Goal: Information Seeking & Learning: Learn about a topic

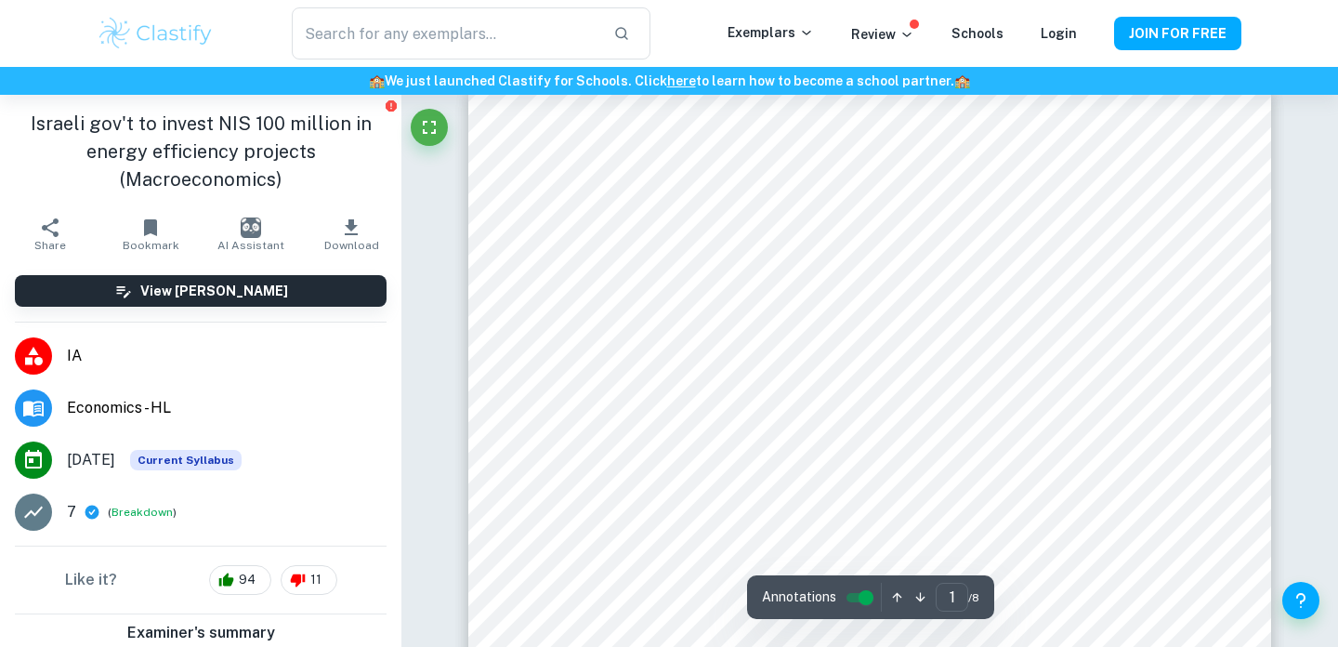
scroll to position [32, 0]
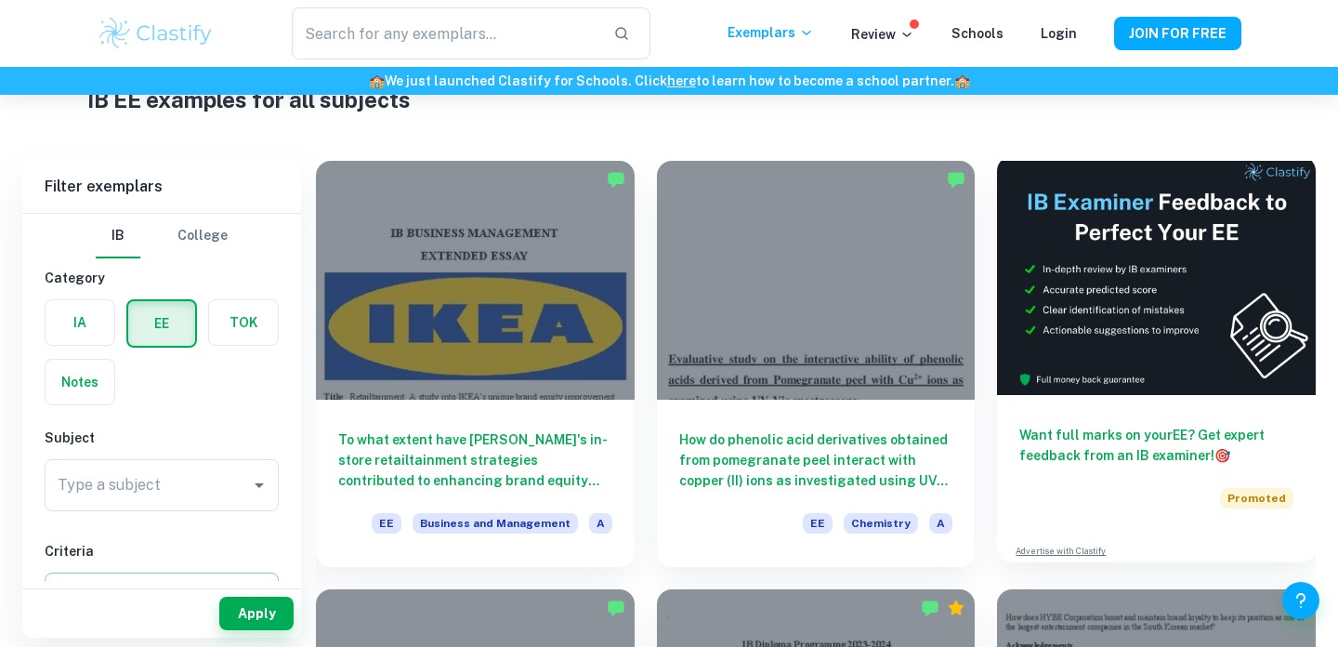
scroll to position [76, 0]
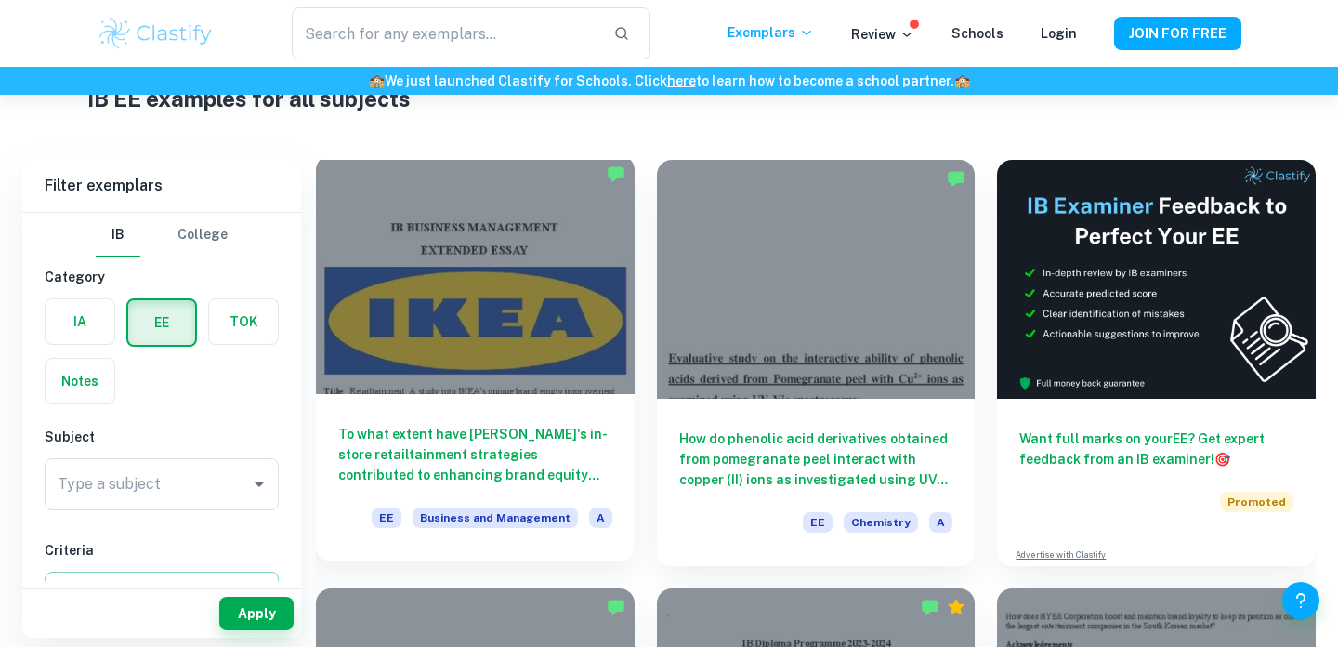
click at [505, 299] on div at bounding box center [475, 274] width 319 height 239
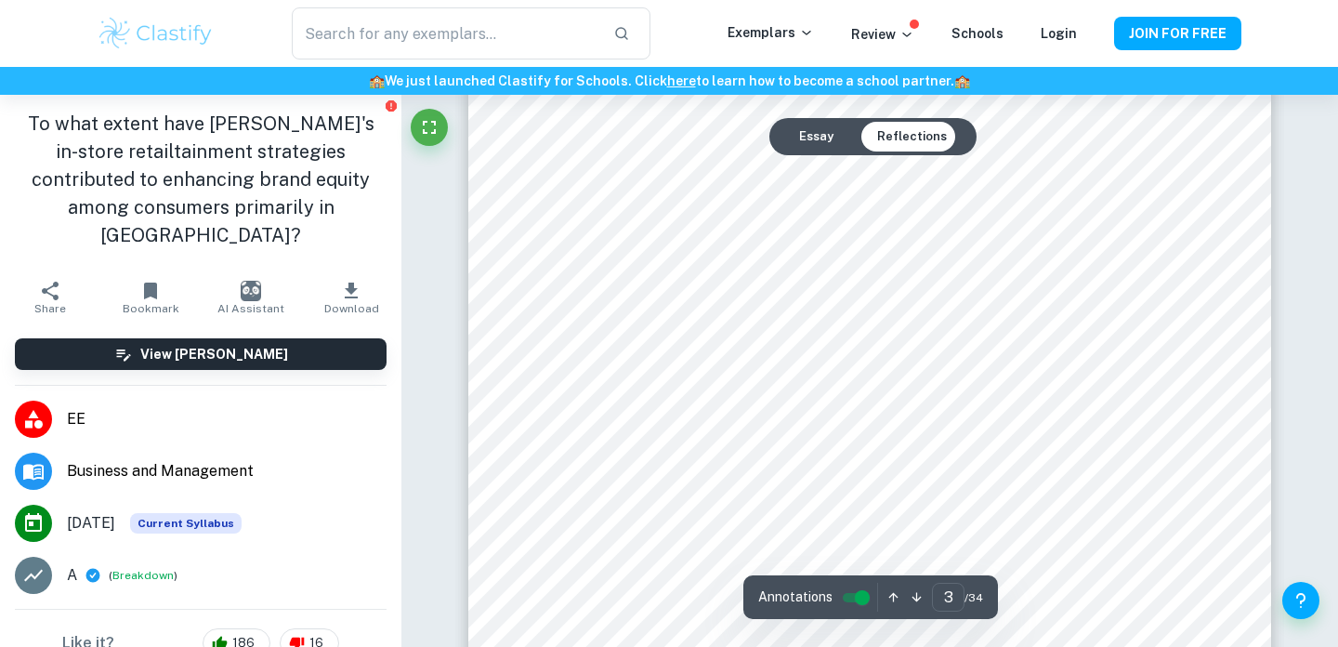
scroll to position [2812, 0]
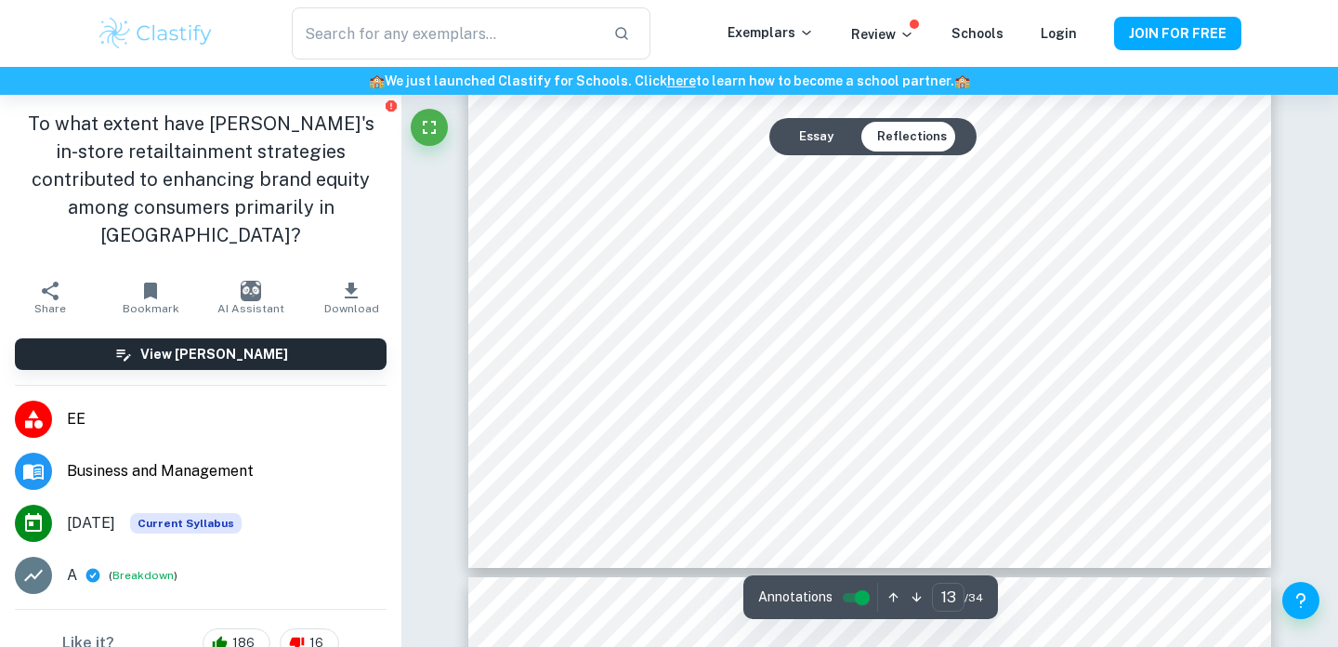
type input "14"
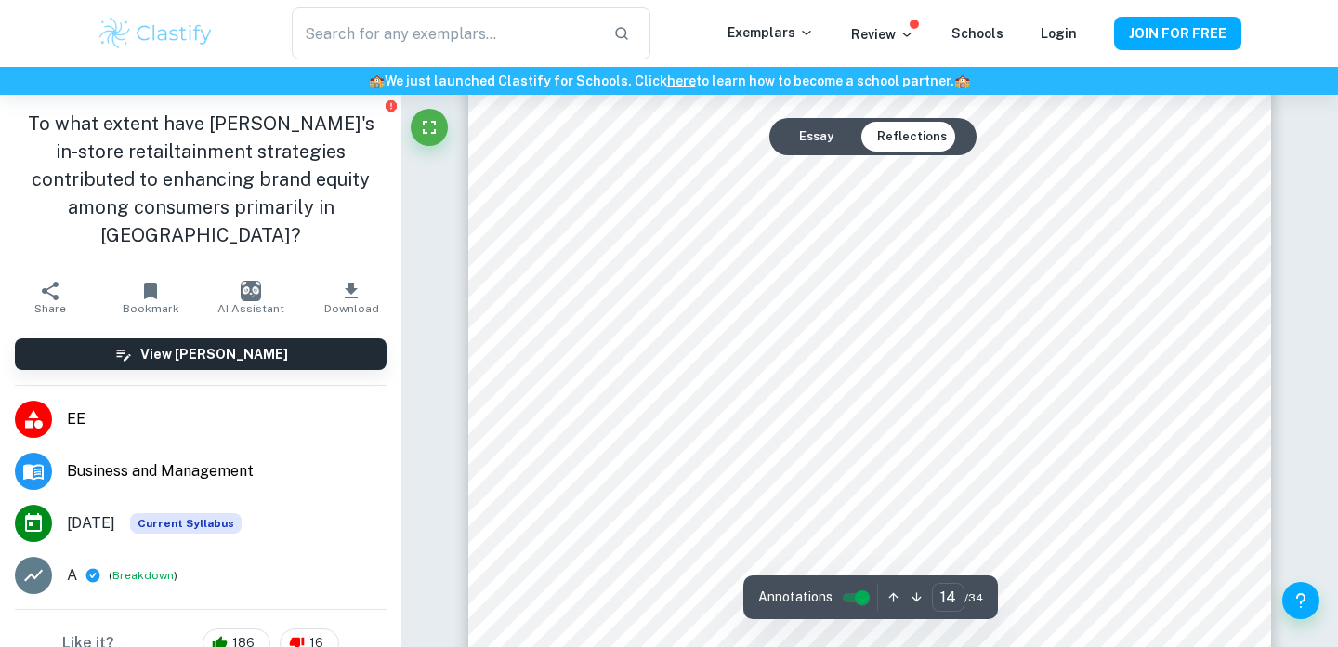
scroll to position [15607, 0]
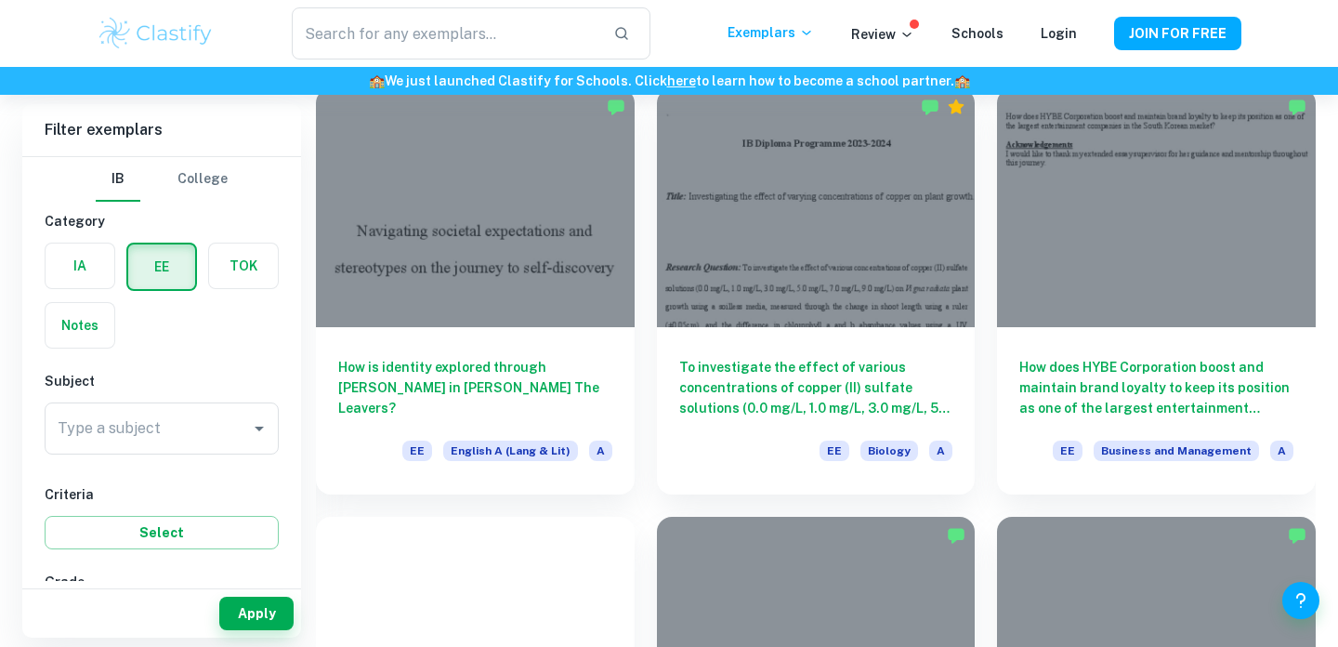
scroll to position [580, 0]
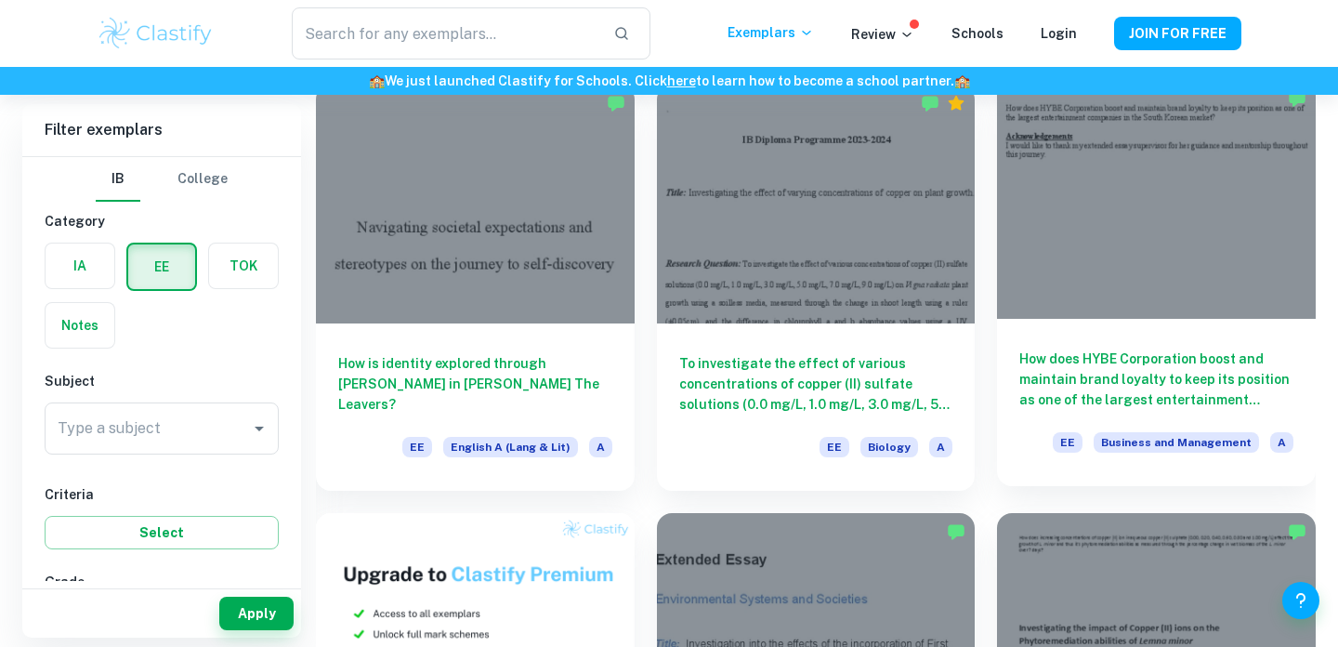
click at [1160, 235] on div at bounding box center [1156, 199] width 319 height 239
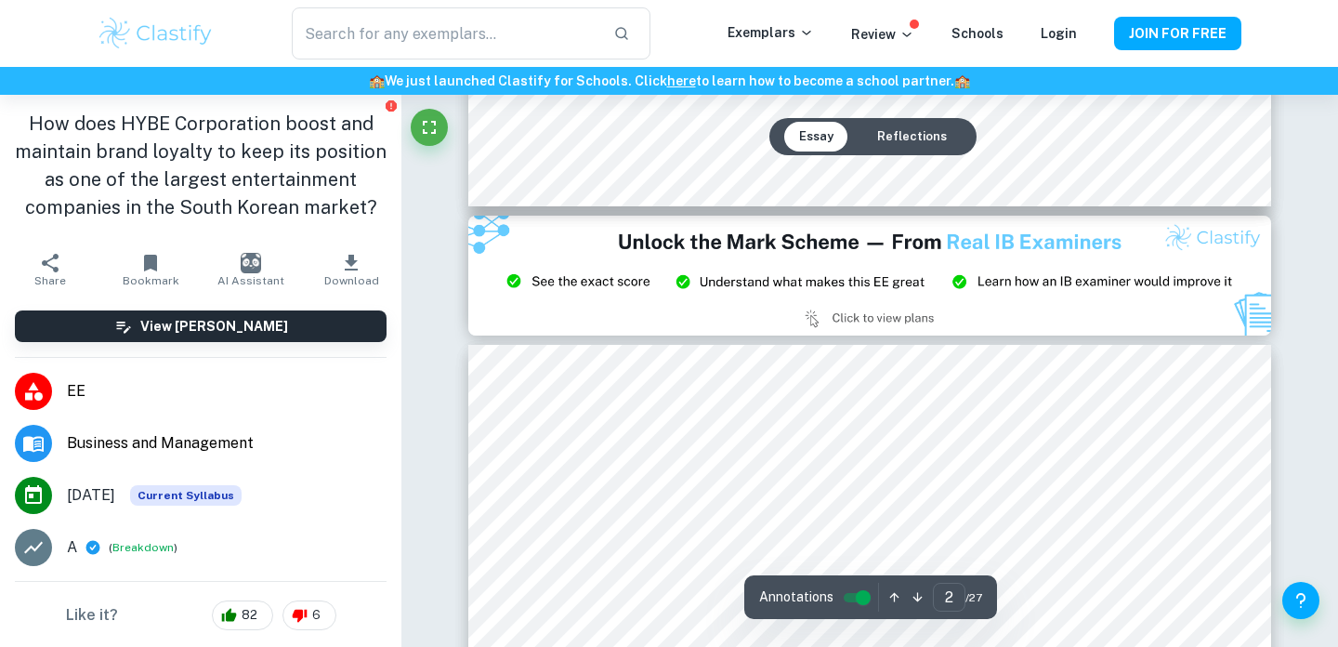
type input "3"
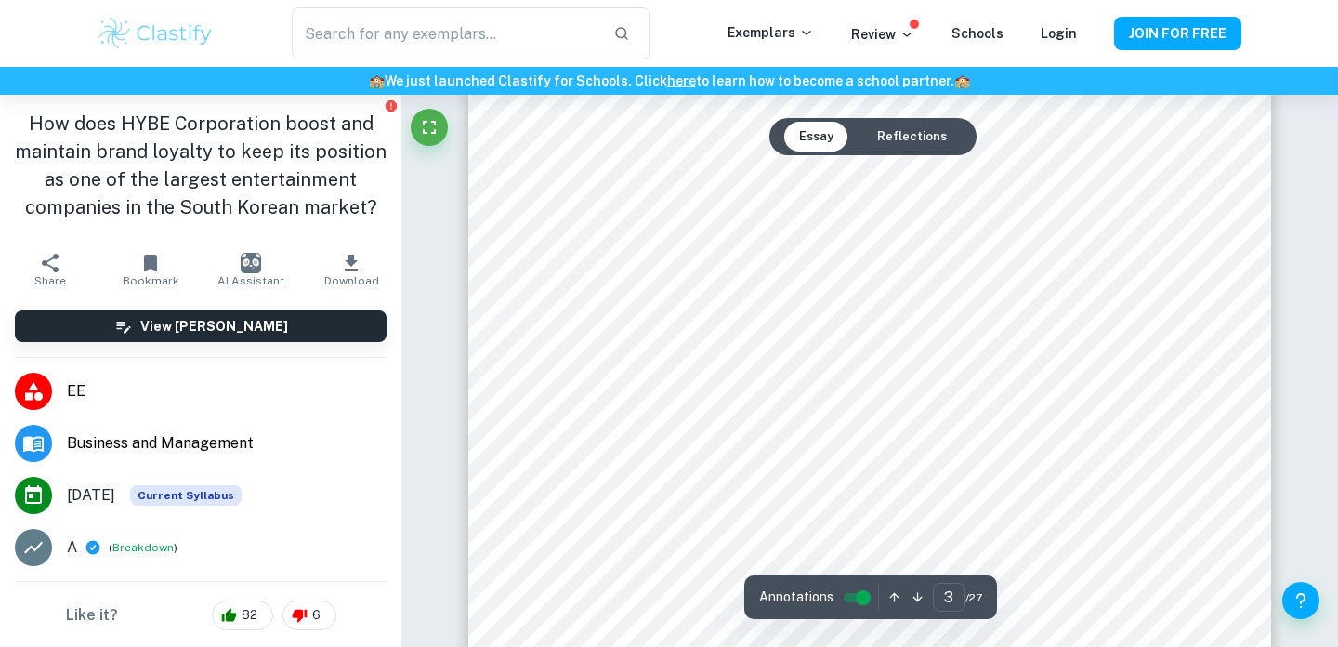
scroll to position [2627, 0]
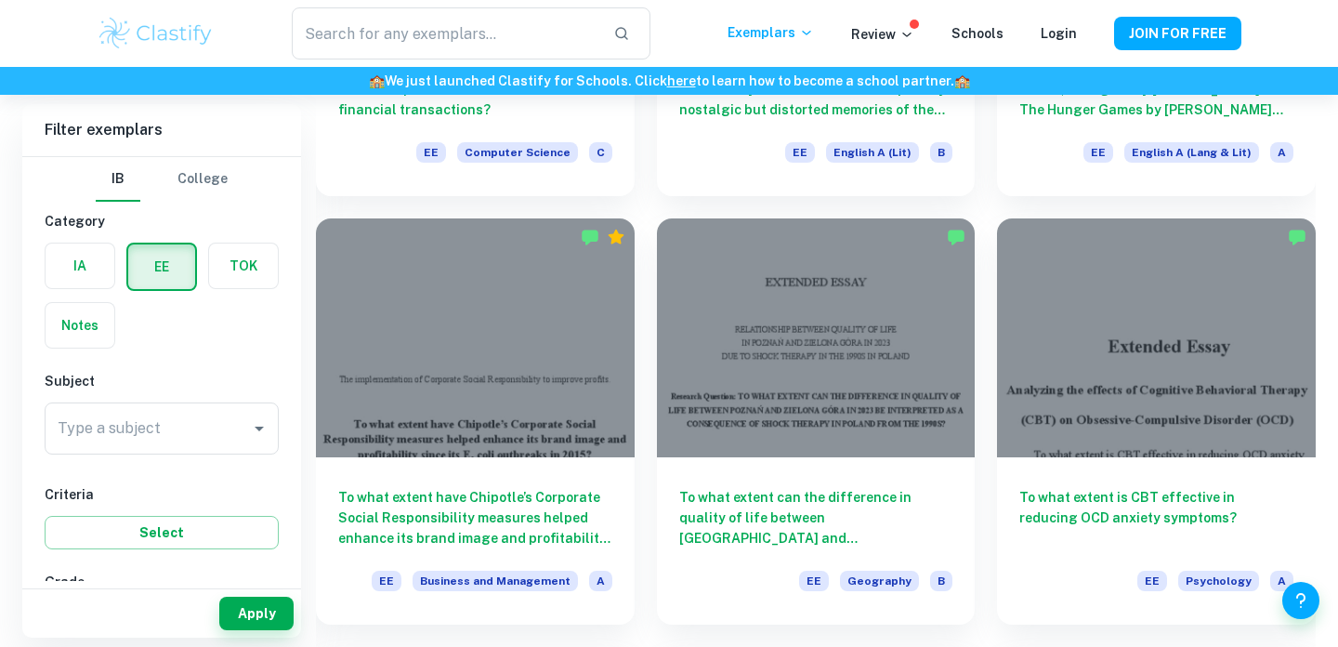
scroll to position [3875, 0]
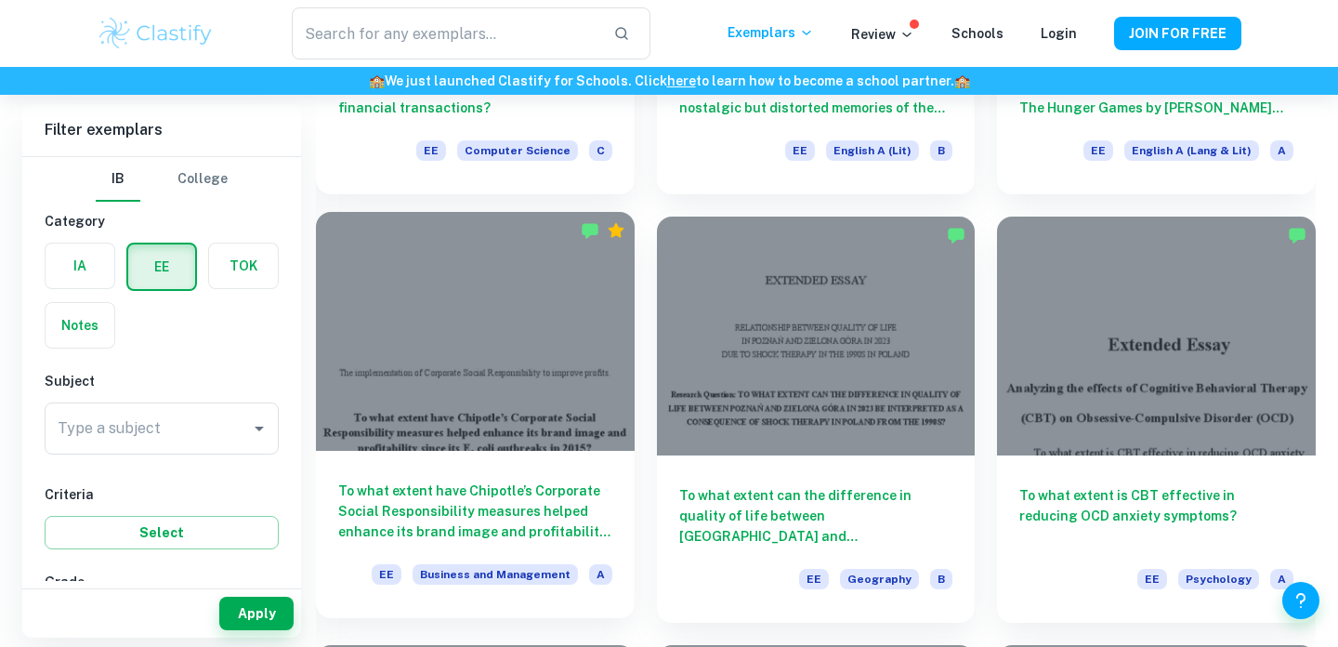
click at [528, 330] on div at bounding box center [475, 331] width 319 height 239
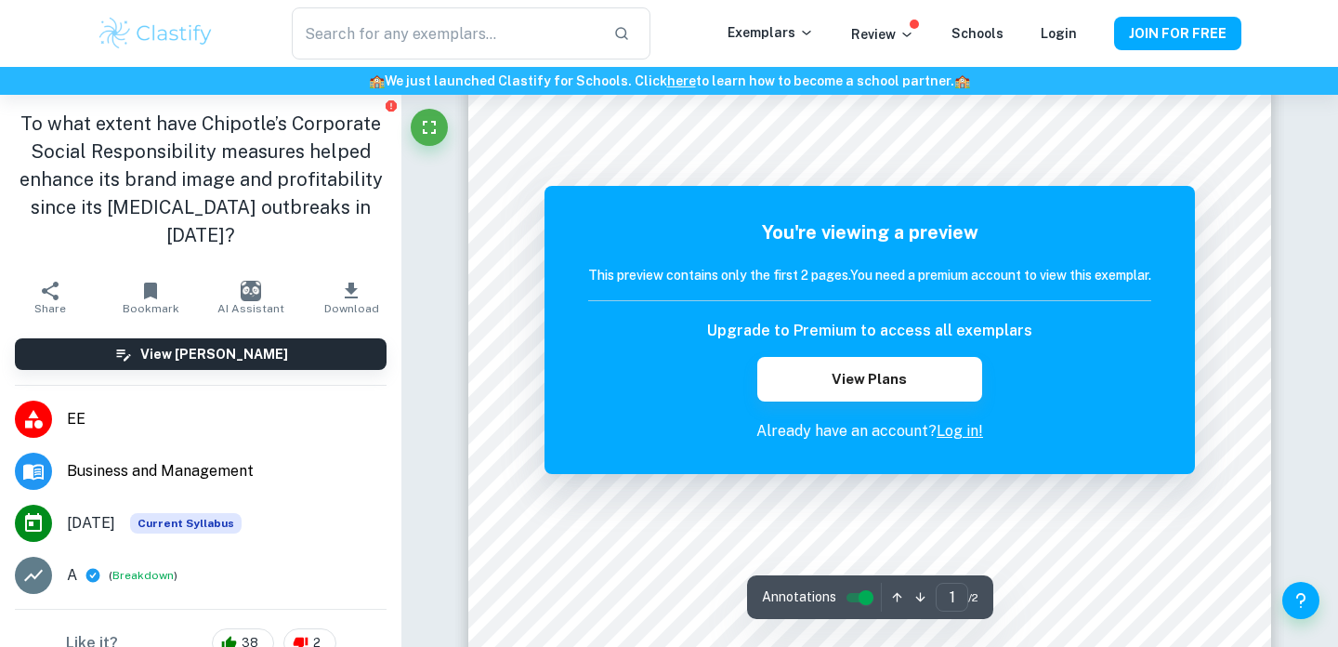
scroll to position [16, 0]
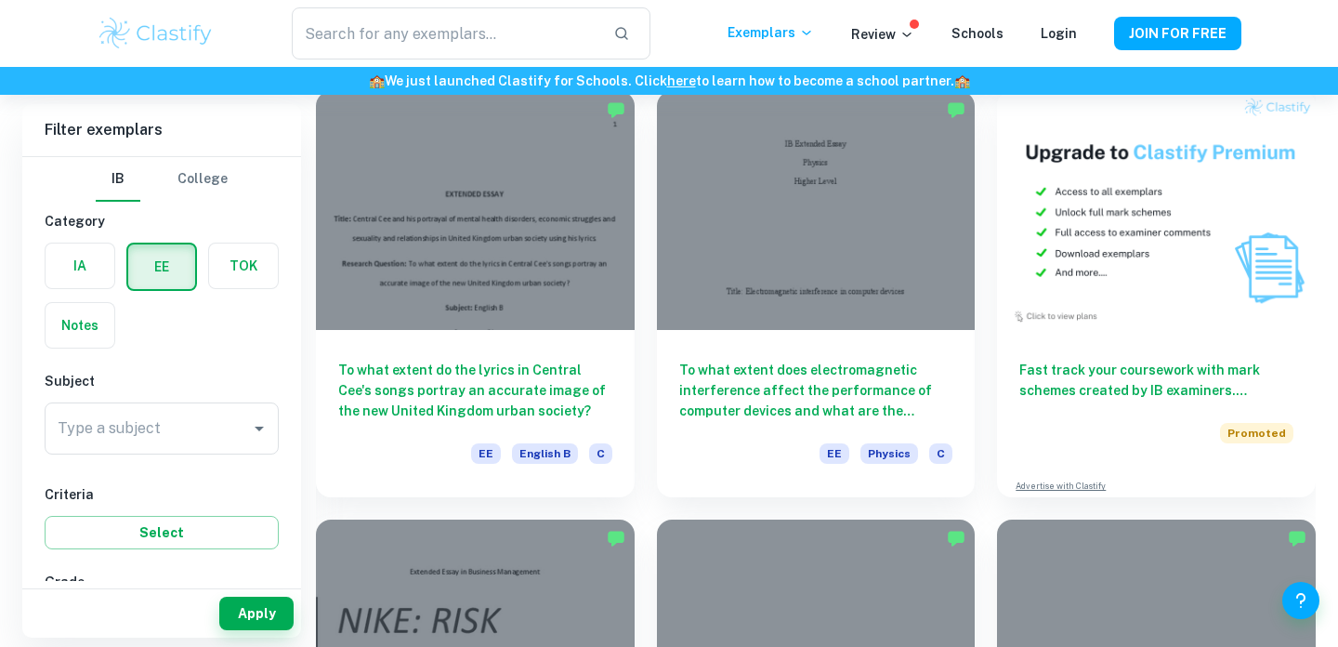
scroll to position [5290, 0]
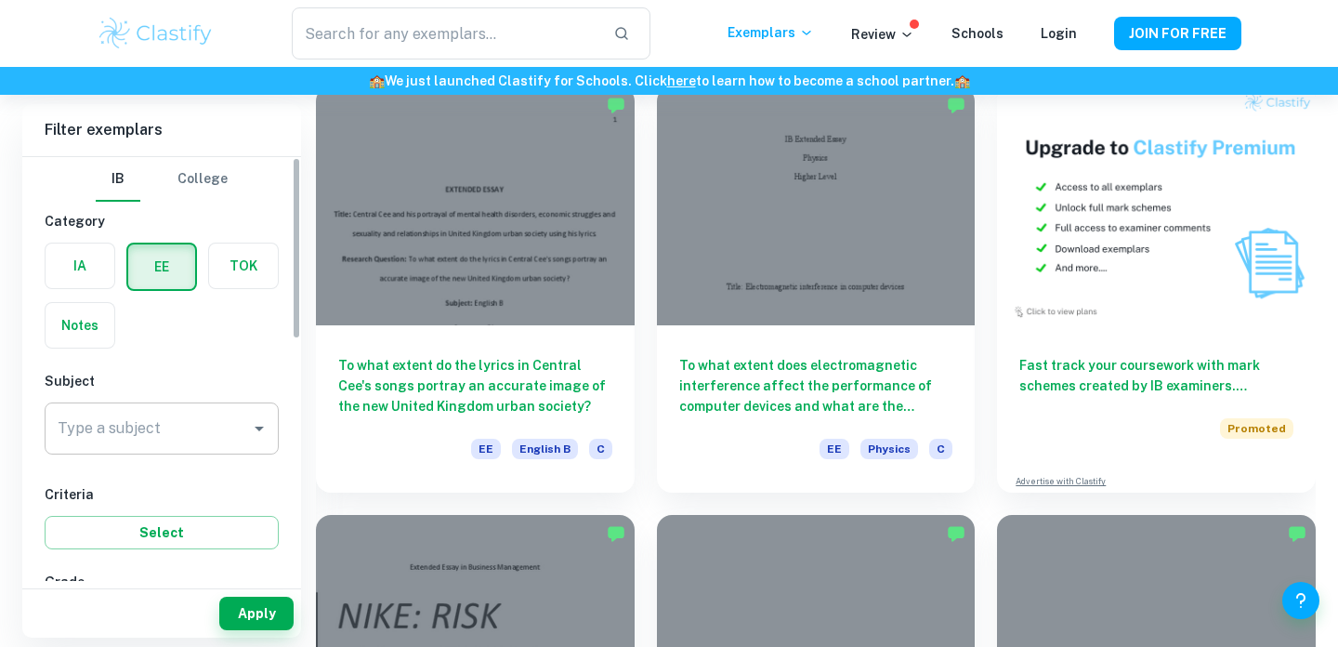
click at [205, 421] on input "Type a subject" at bounding box center [148, 428] width 190 height 35
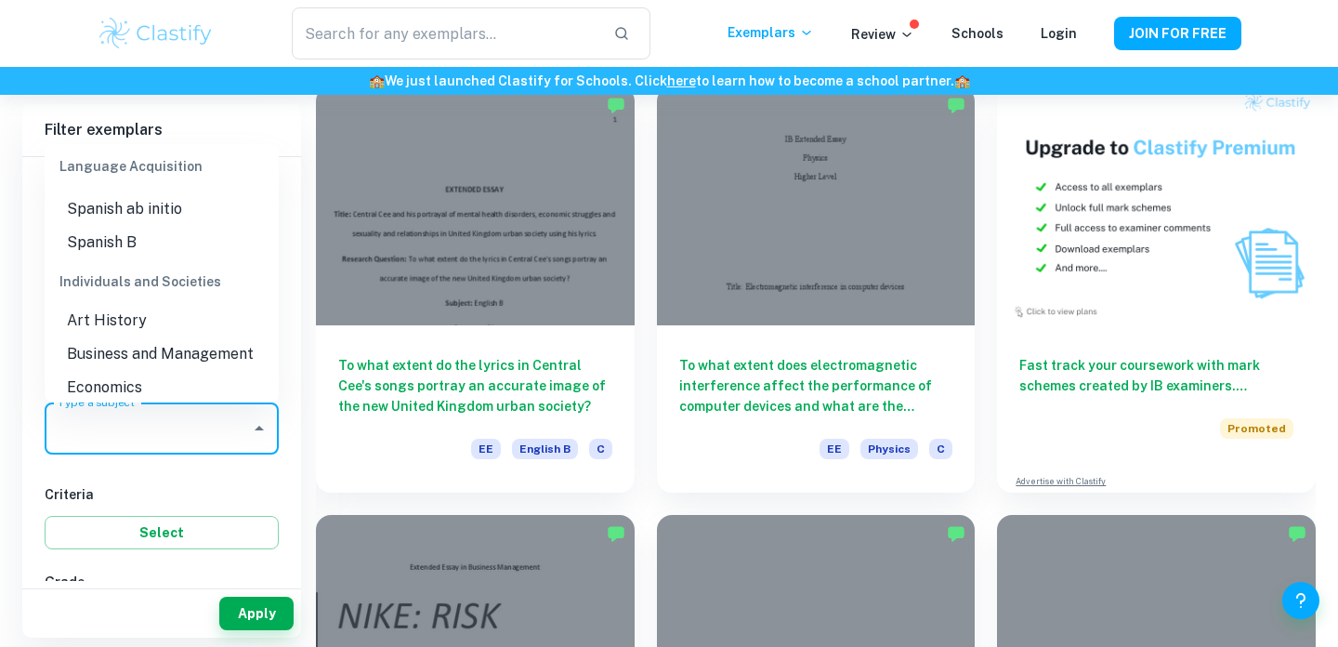
scroll to position [1551, 0]
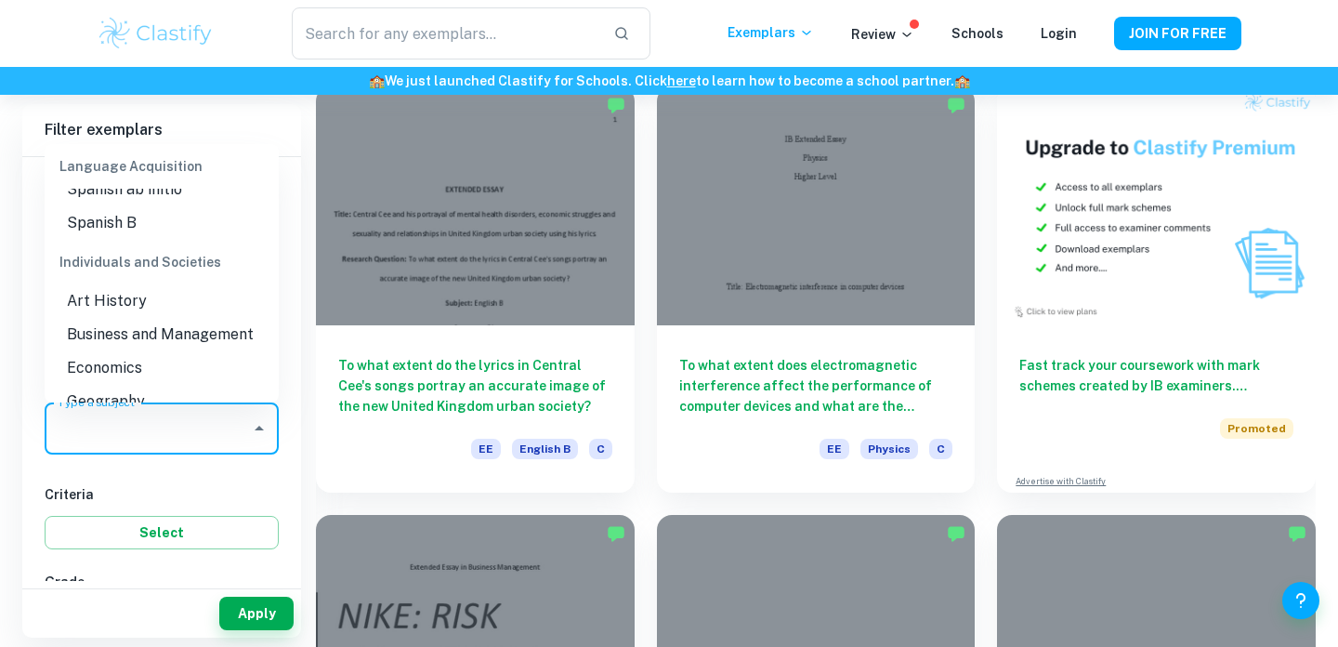
click at [208, 330] on li "Business and Management" at bounding box center [162, 334] width 234 height 33
type input "Business and Management"
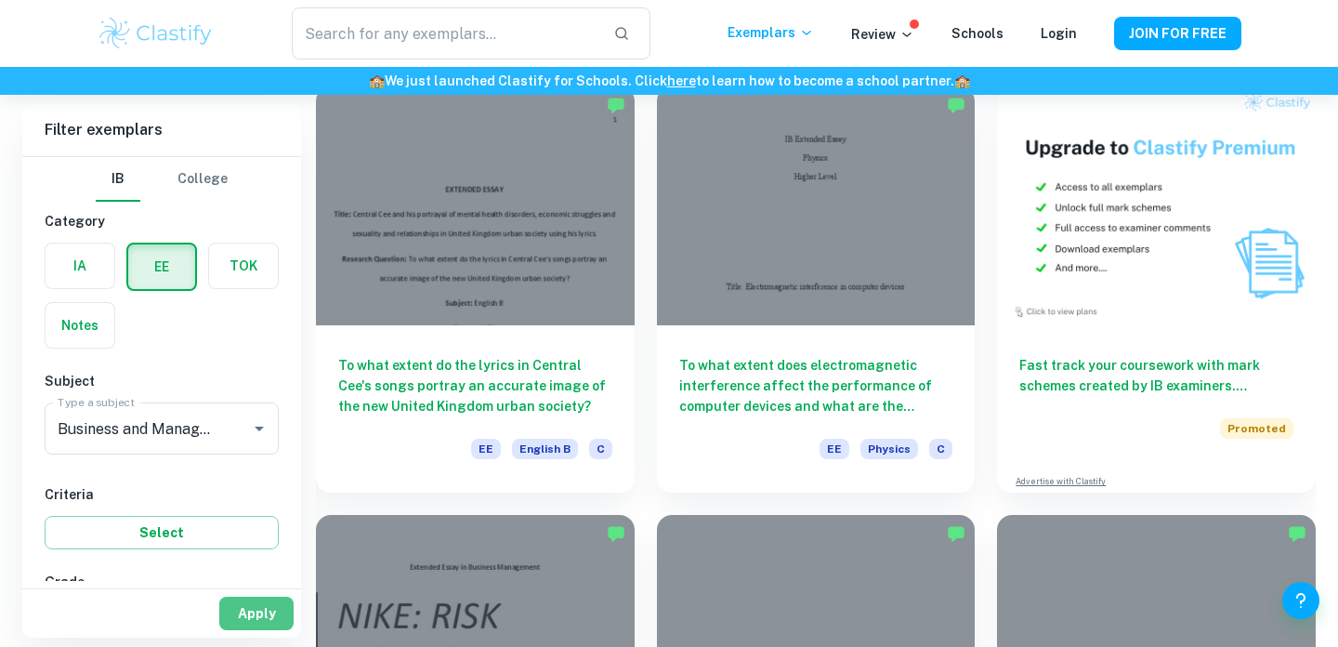
click at [271, 615] on button "Apply" at bounding box center [256, 613] width 74 height 33
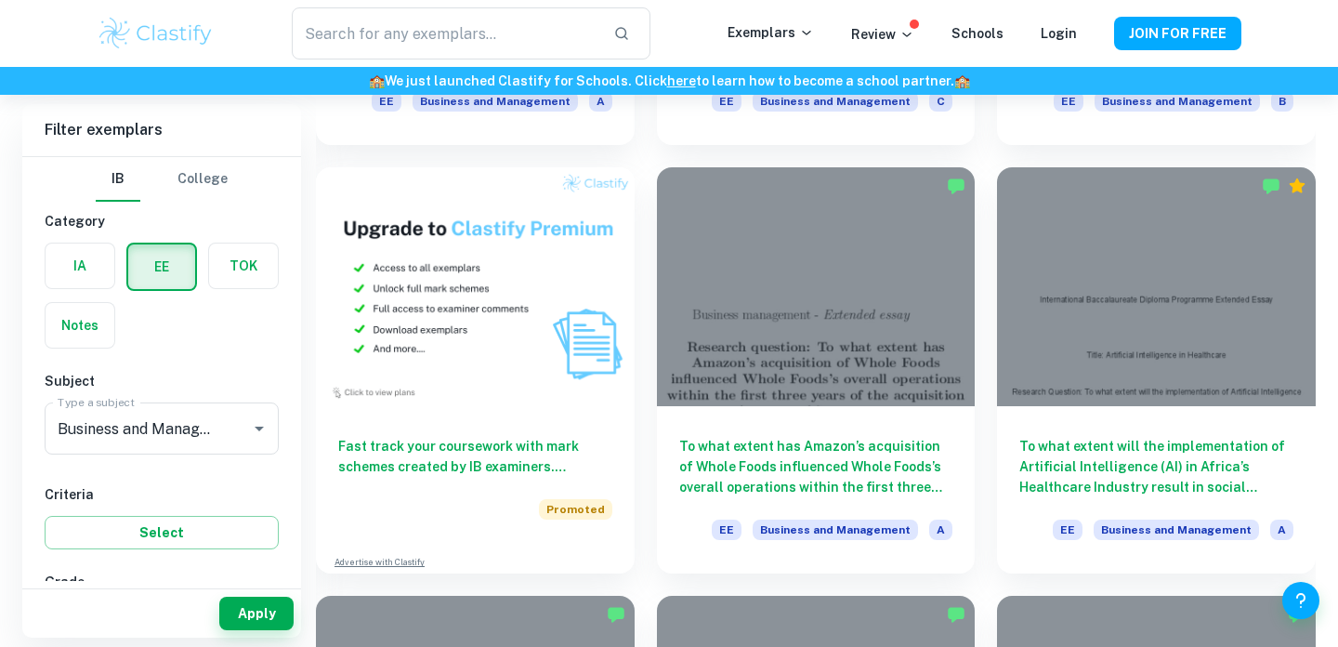
scroll to position [934, 0]
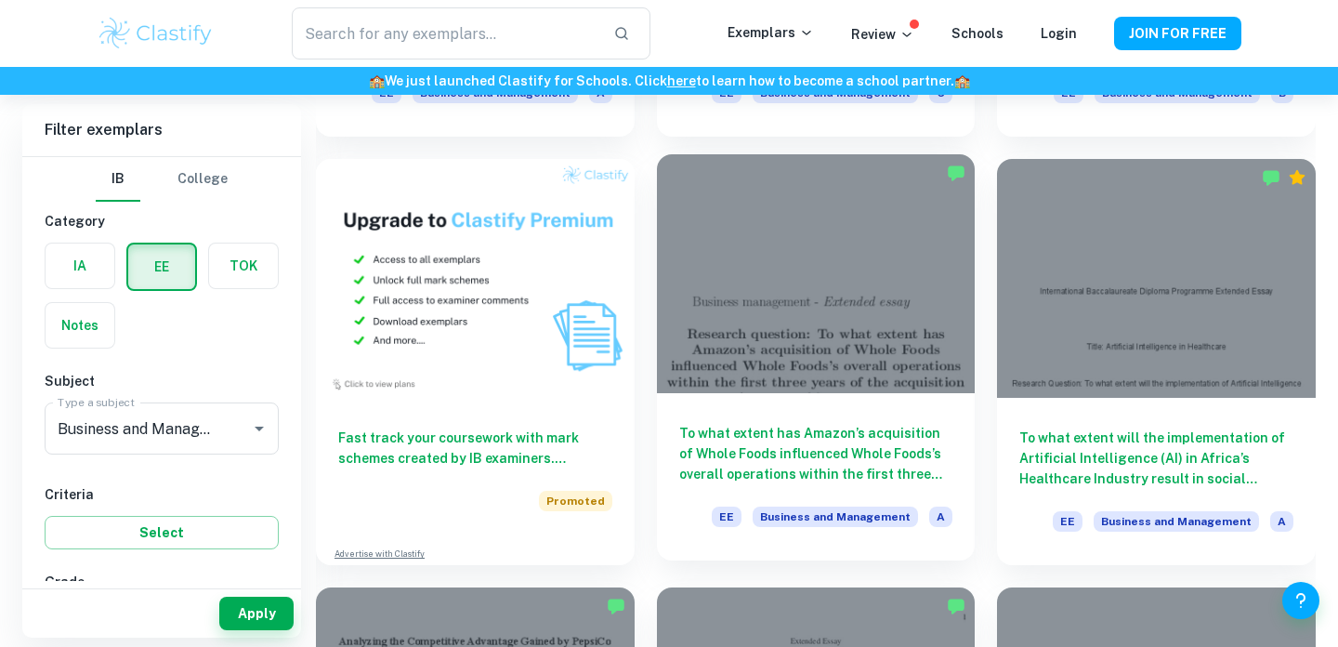
click at [760, 377] on div at bounding box center [816, 273] width 319 height 239
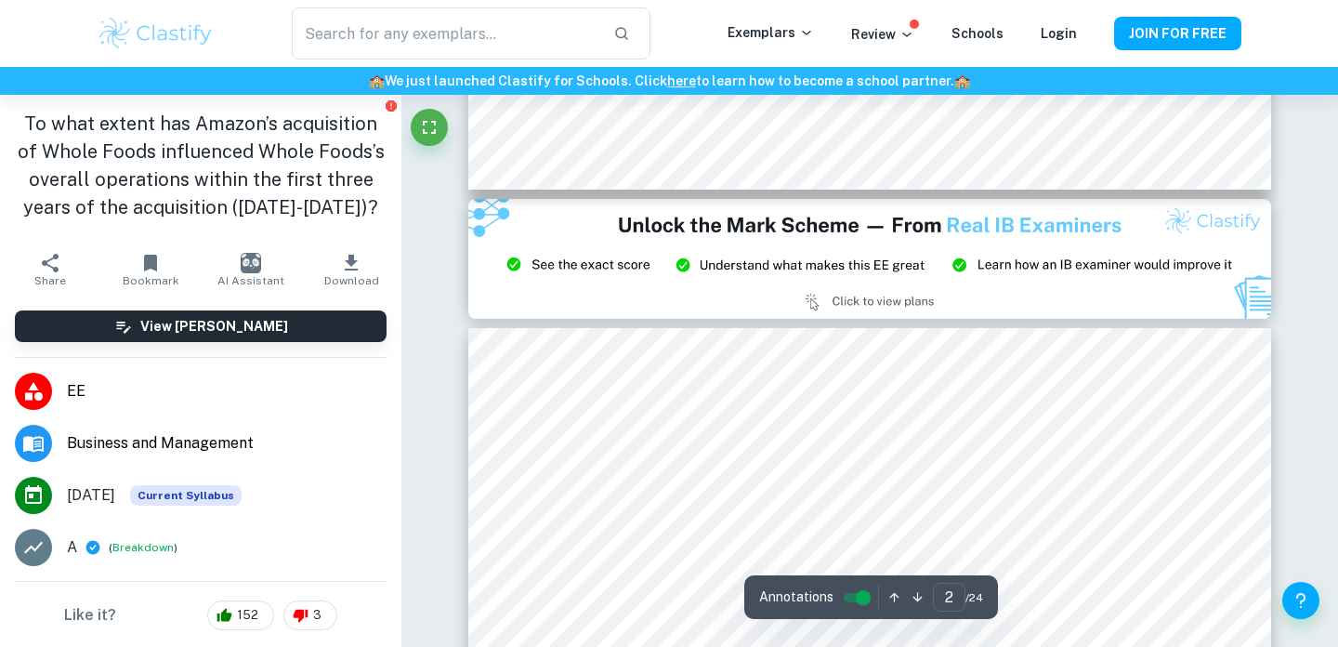
type input "3"
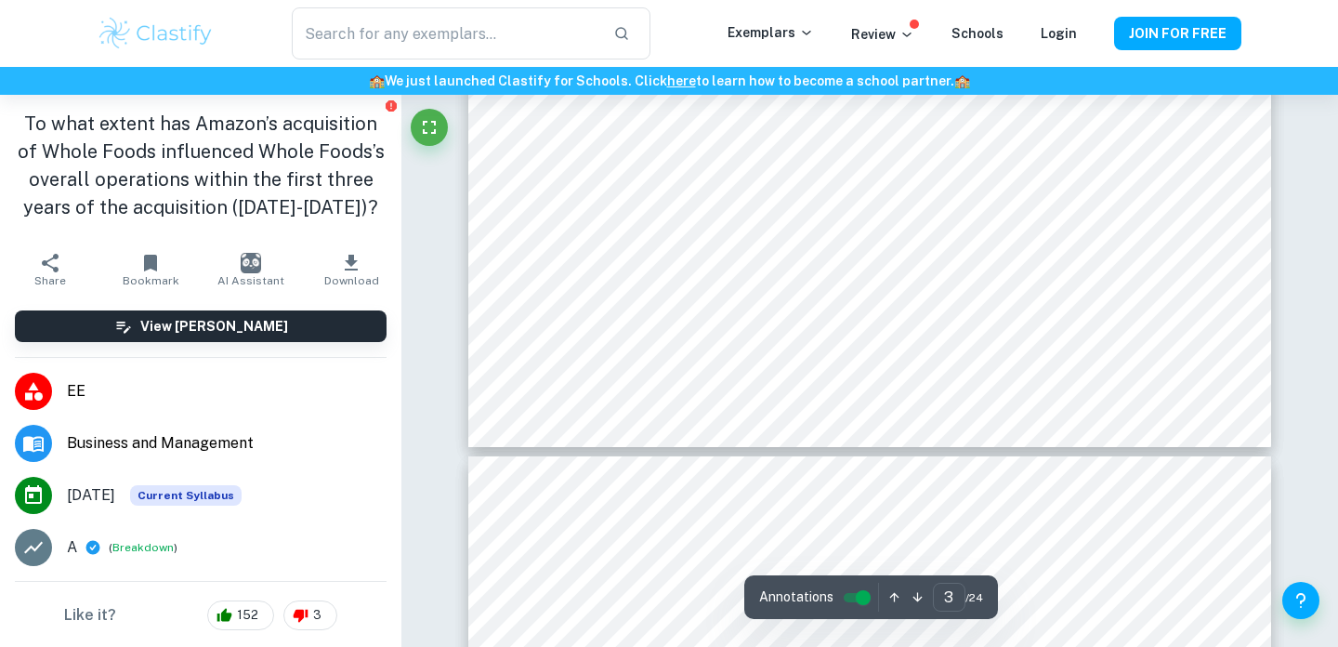
scroll to position [3092, 0]
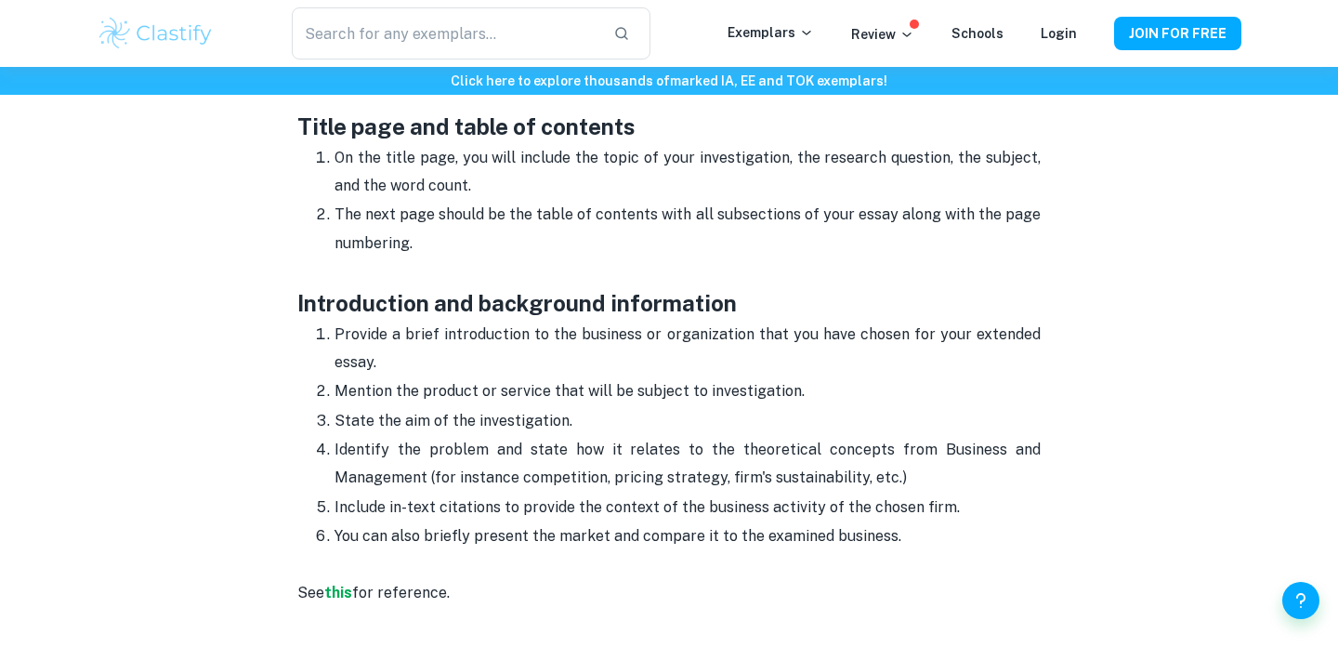
scroll to position [983, 0]
